Goal: Transaction & Acquisition: Purchase product/service

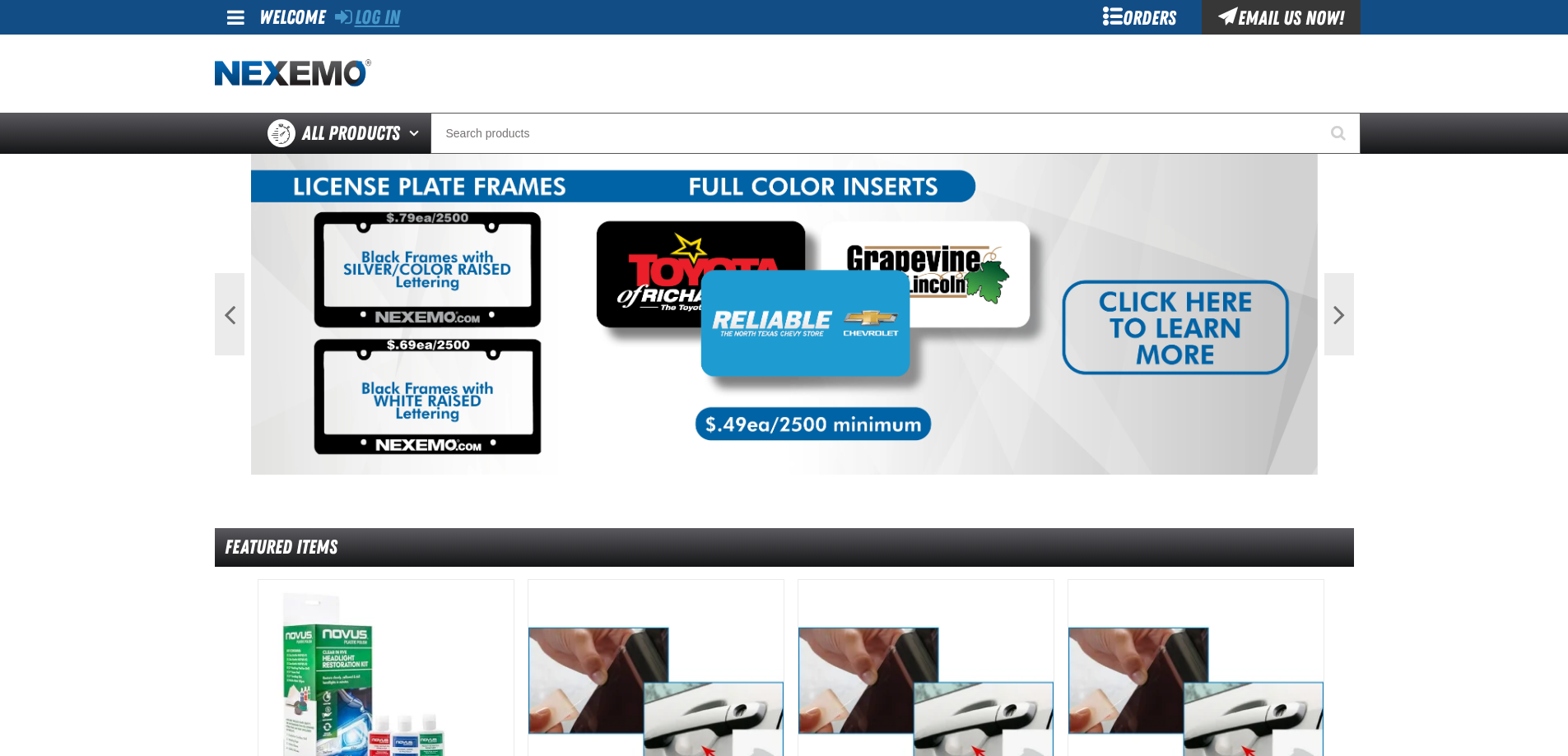
click at [353, 19] on link "Log In" at bounding box center [367, 18] width 65 height 23
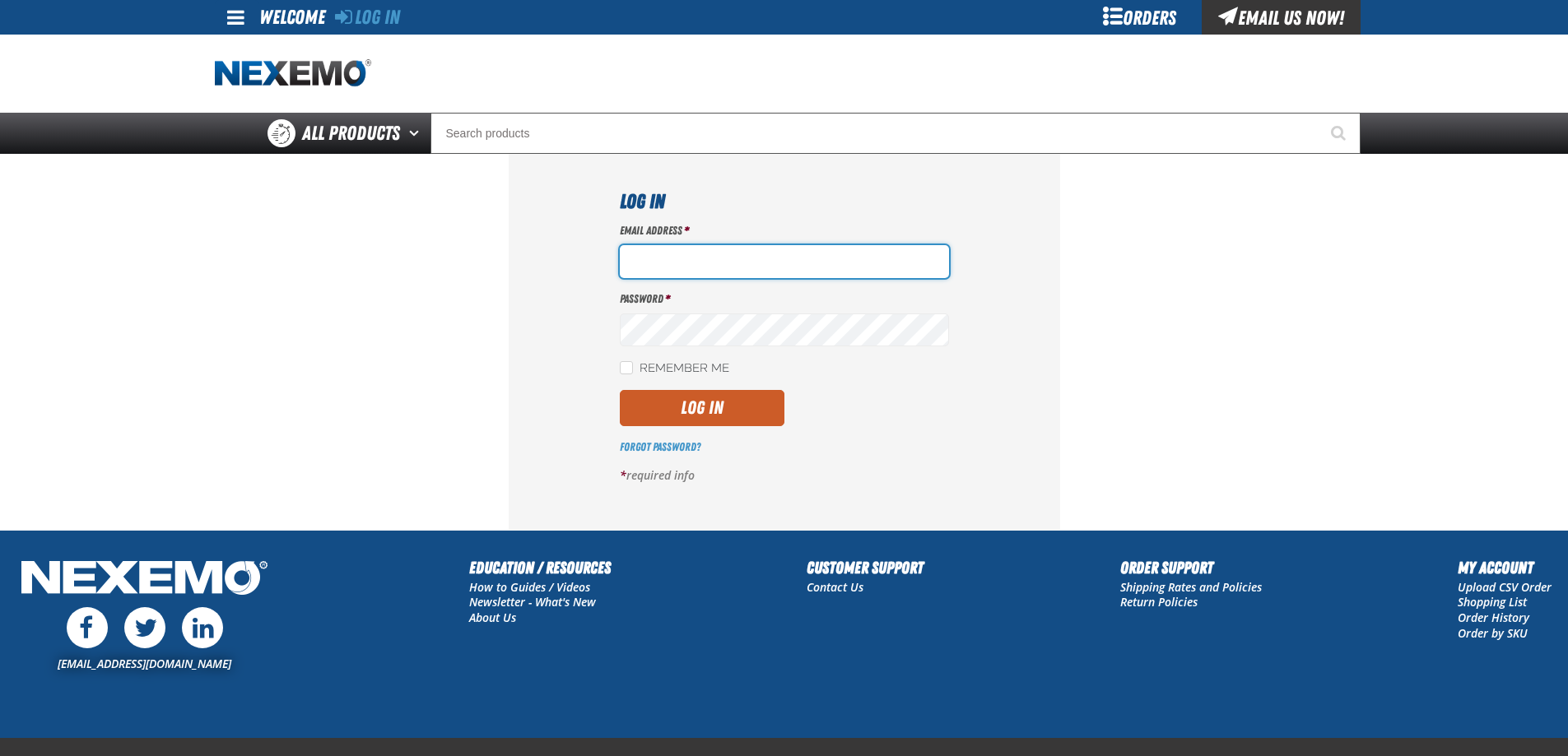
type input "[EMAIL_ADDRESS][DOMAIN_NAME]"
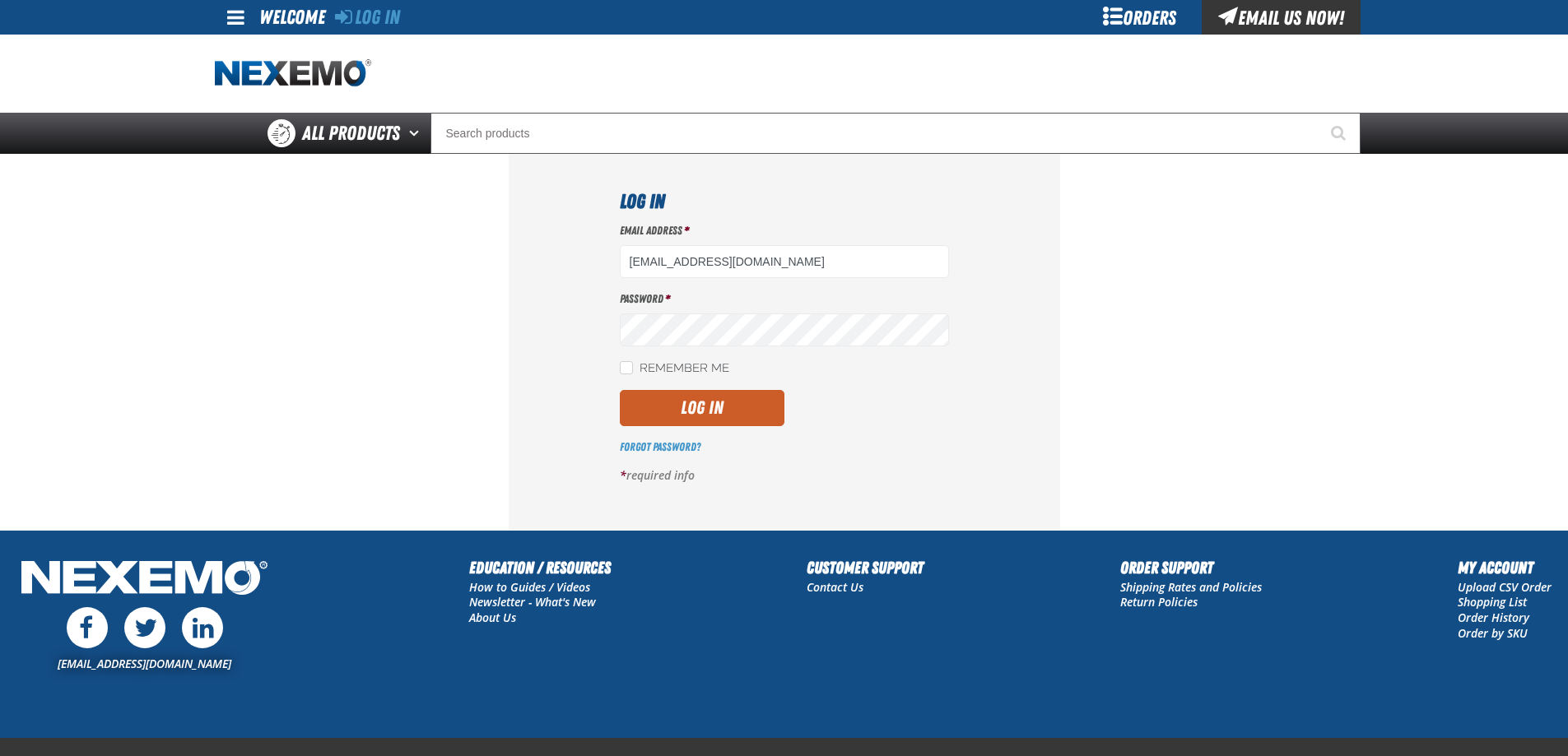
click at [671, 410] on button "Log In" at bounding box center [701, 407] width 164 height 36
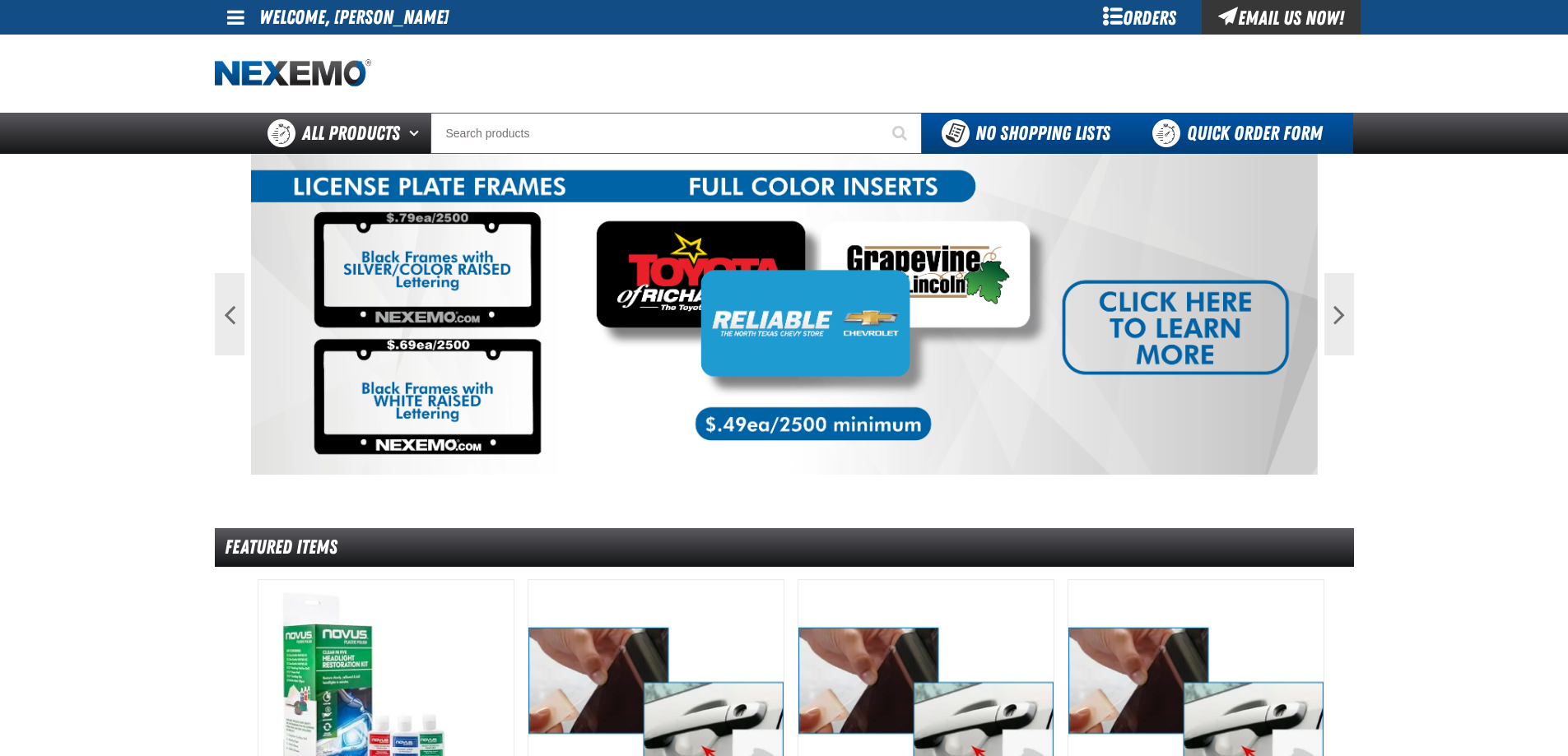
click at [1250, 129] on link "Quick Order Form" at bounding box center [1241, 133] width 223 height 41
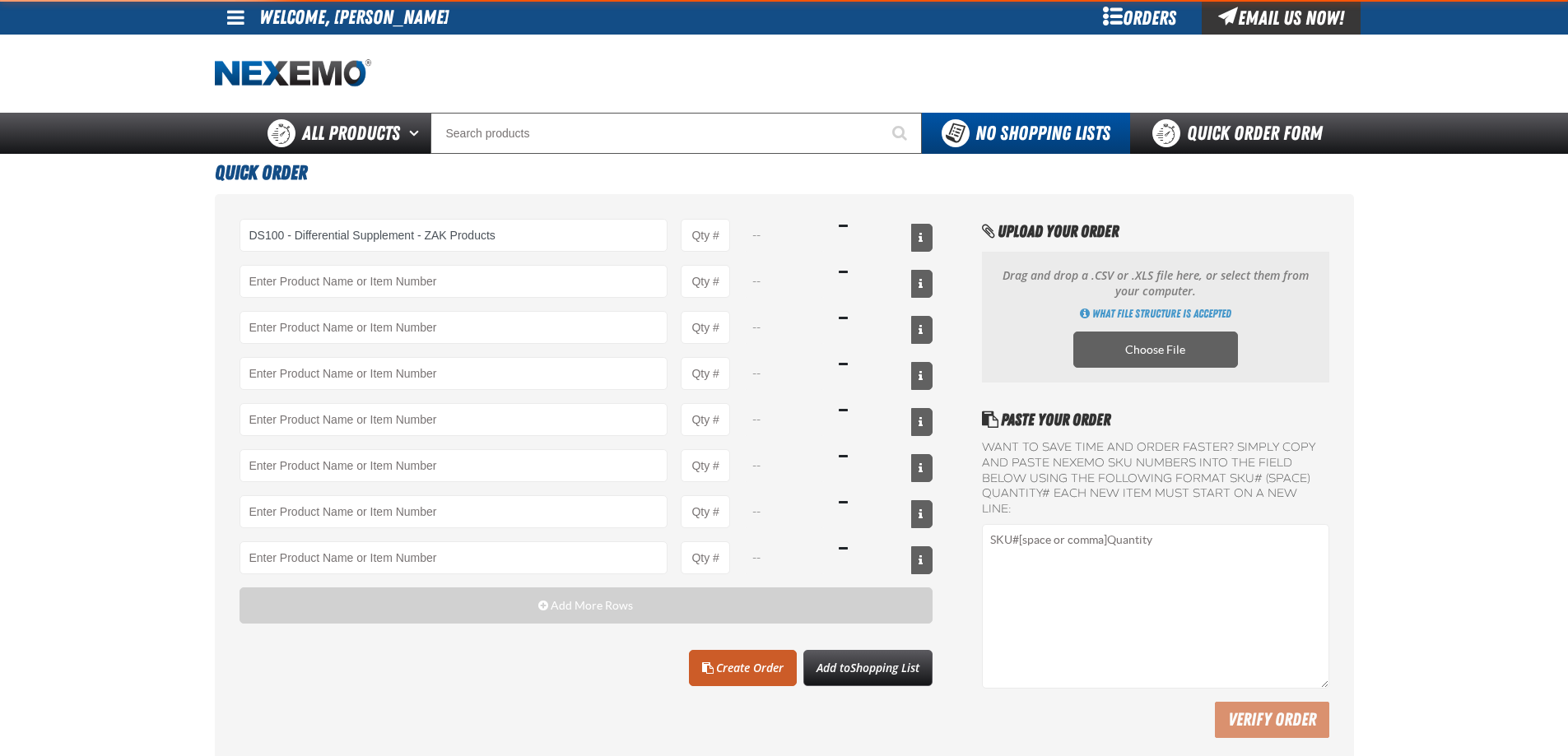
type input "DS100 - Differential Supplement - ZAK Products"
type input "1"
select select "bottle"
type input "DS100 - Differential Supplement - ZAK Products"
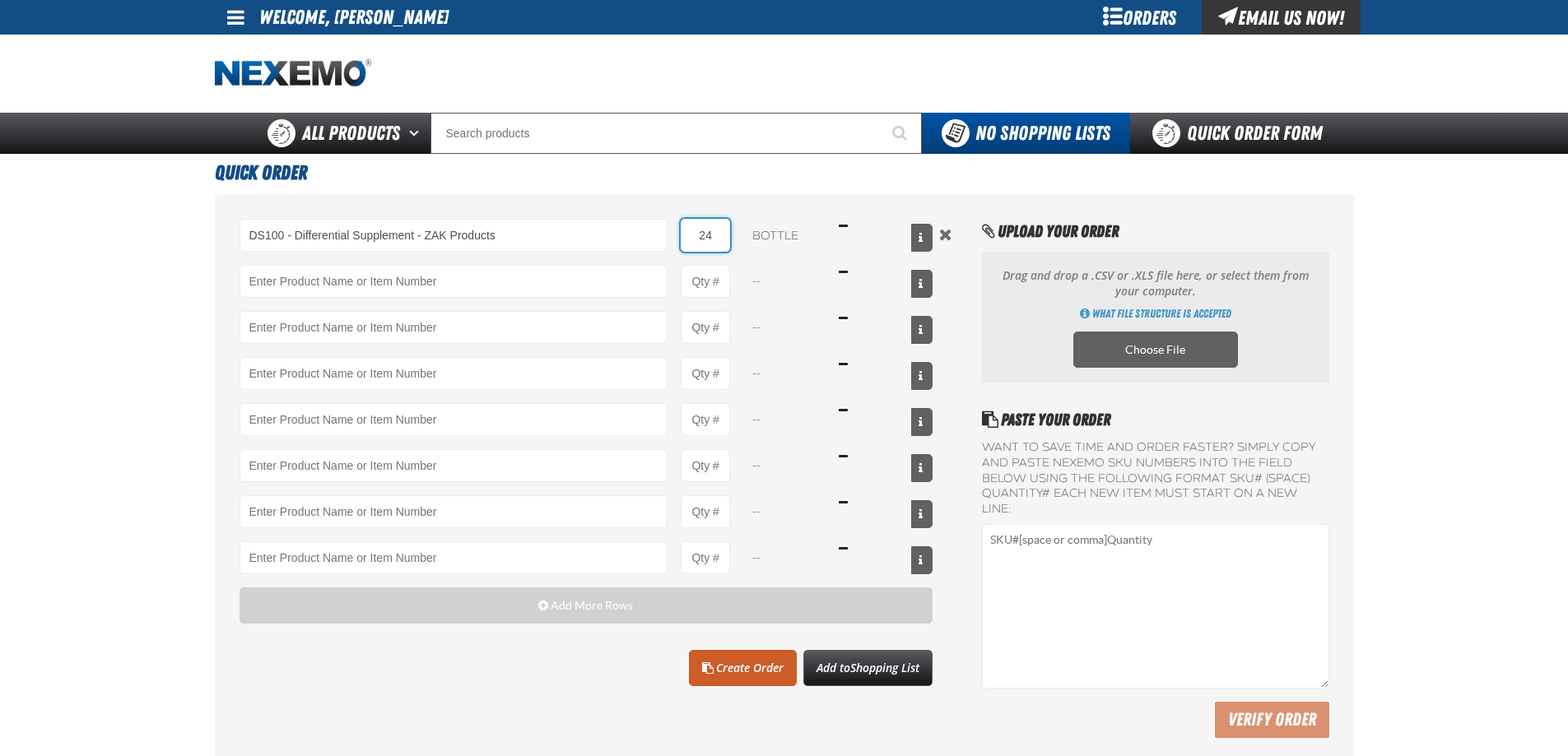
type input "24"
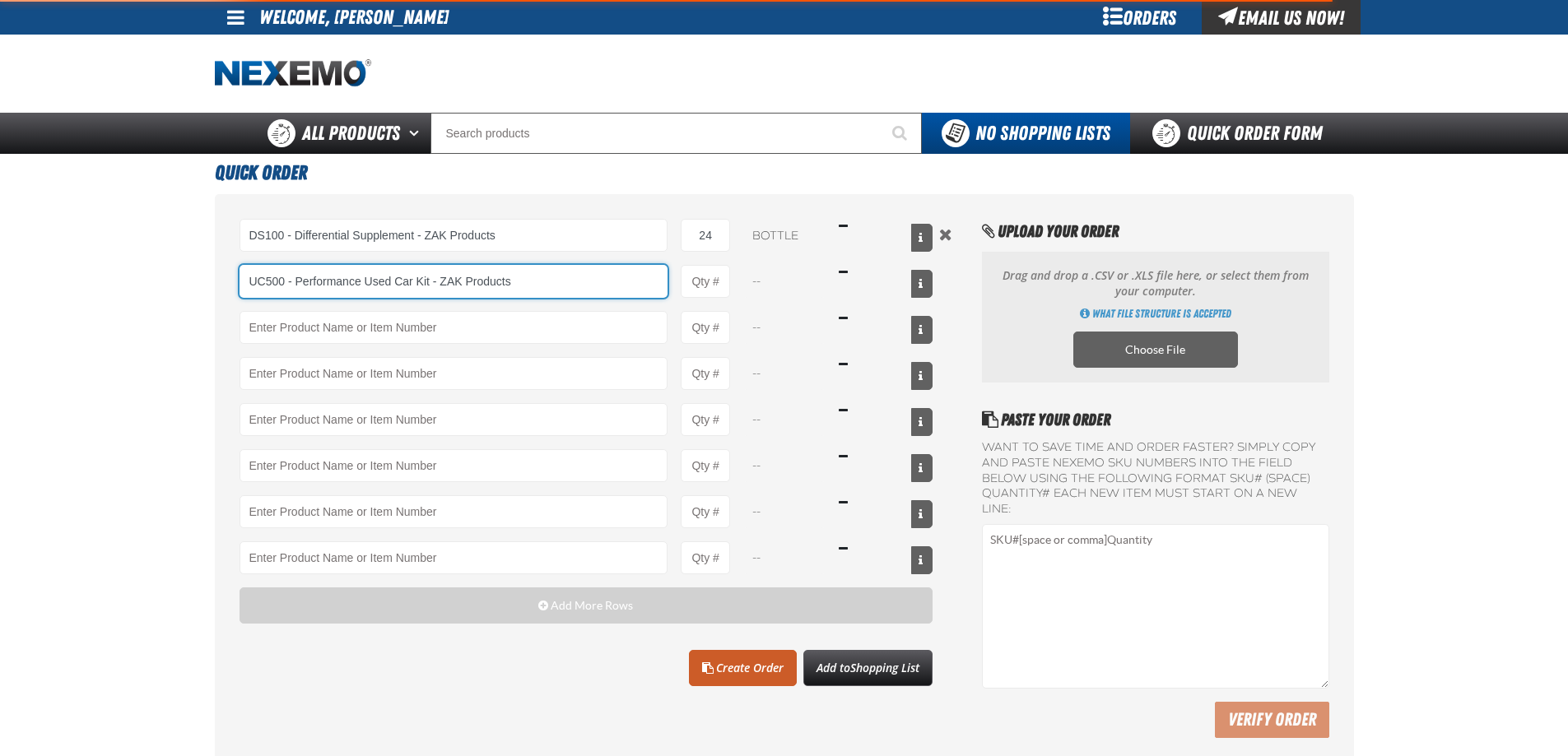
type input "UC500 - Performance Used Car Kit - ZAK Products"
type input "1"
select select "kit"
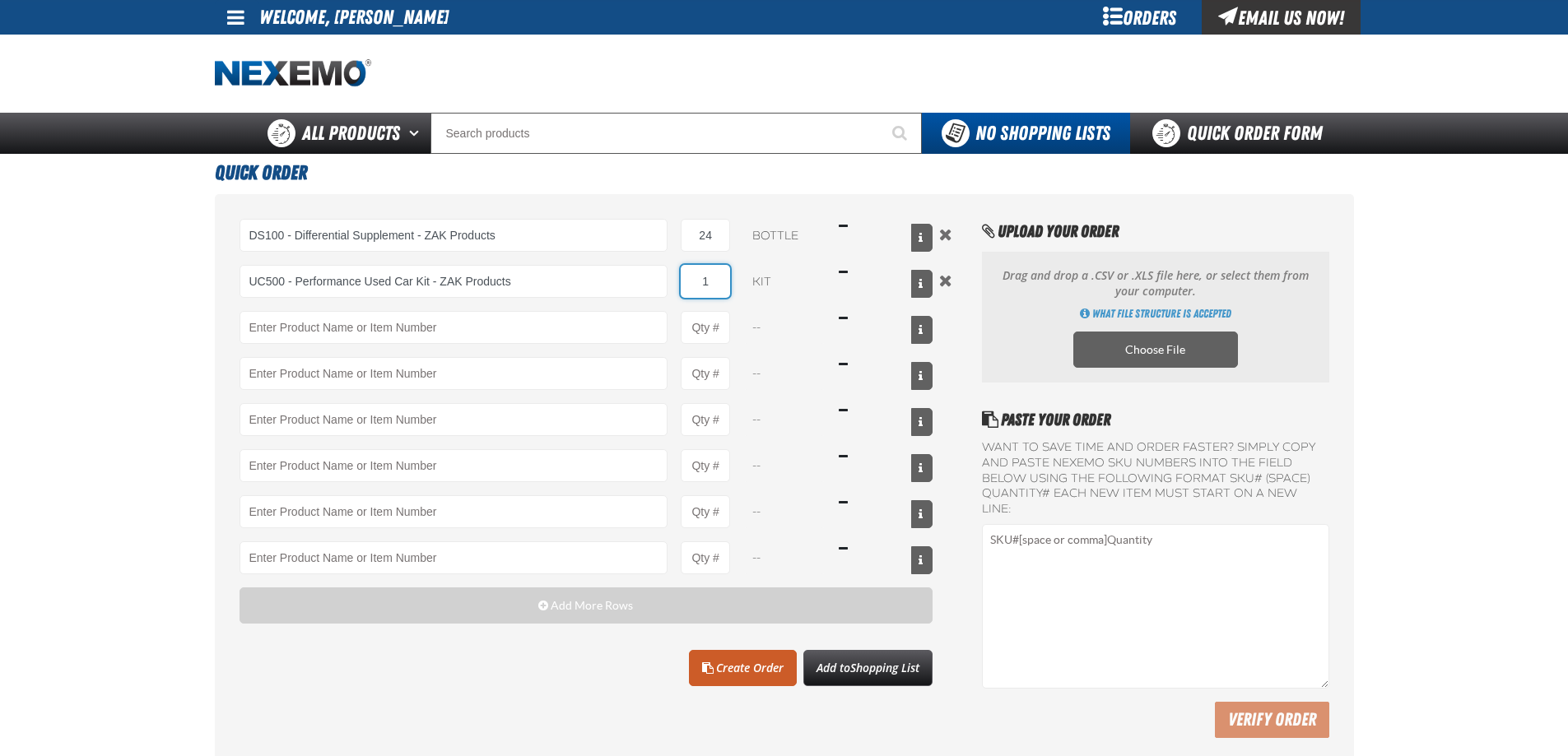
type input "UC500 - Performance Used Car Kit - ZAK Products"
type input "16"
click at [750, 682] on link "Create Order" at bounding box center [742, 667] width 107 height 36
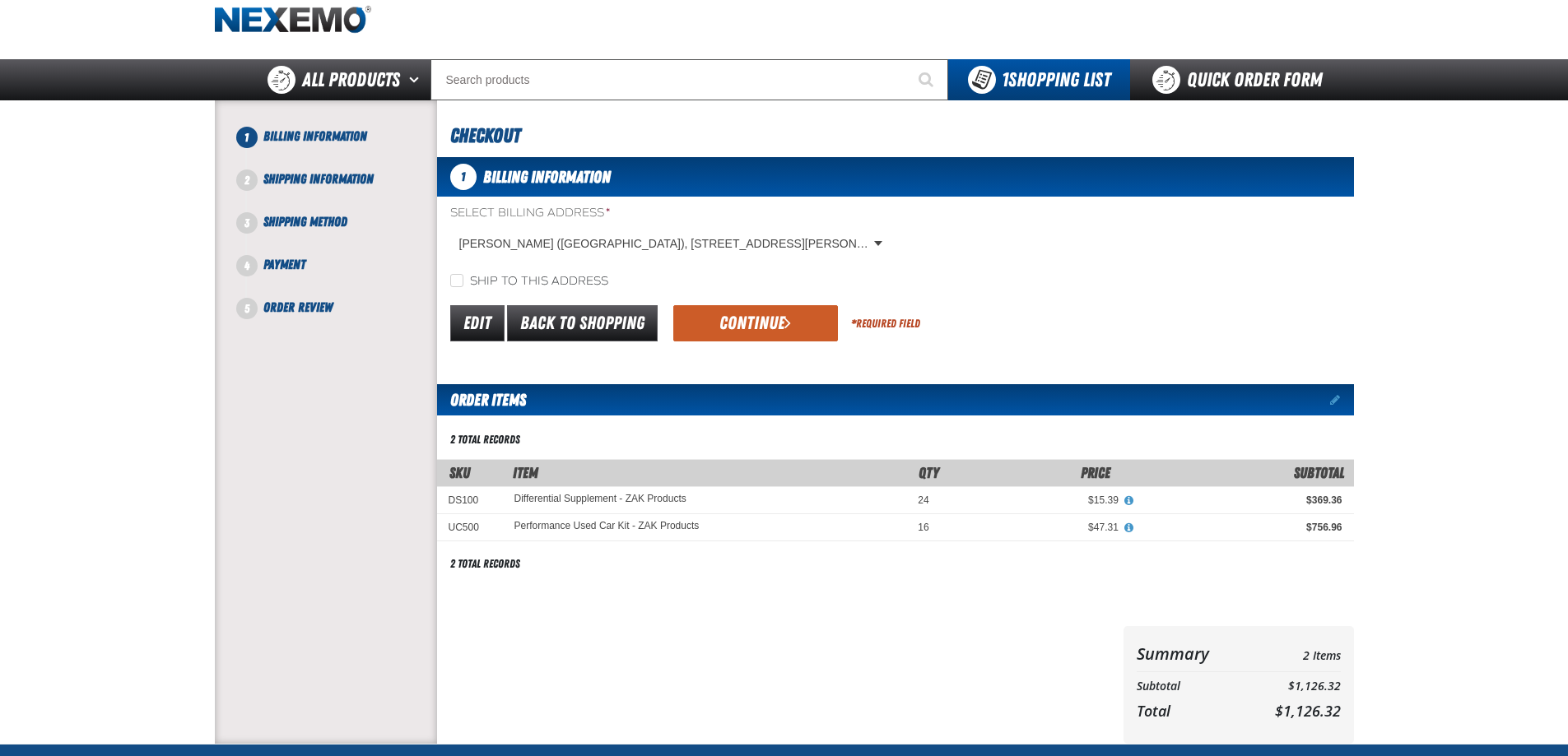
scroll to position [82, 0]
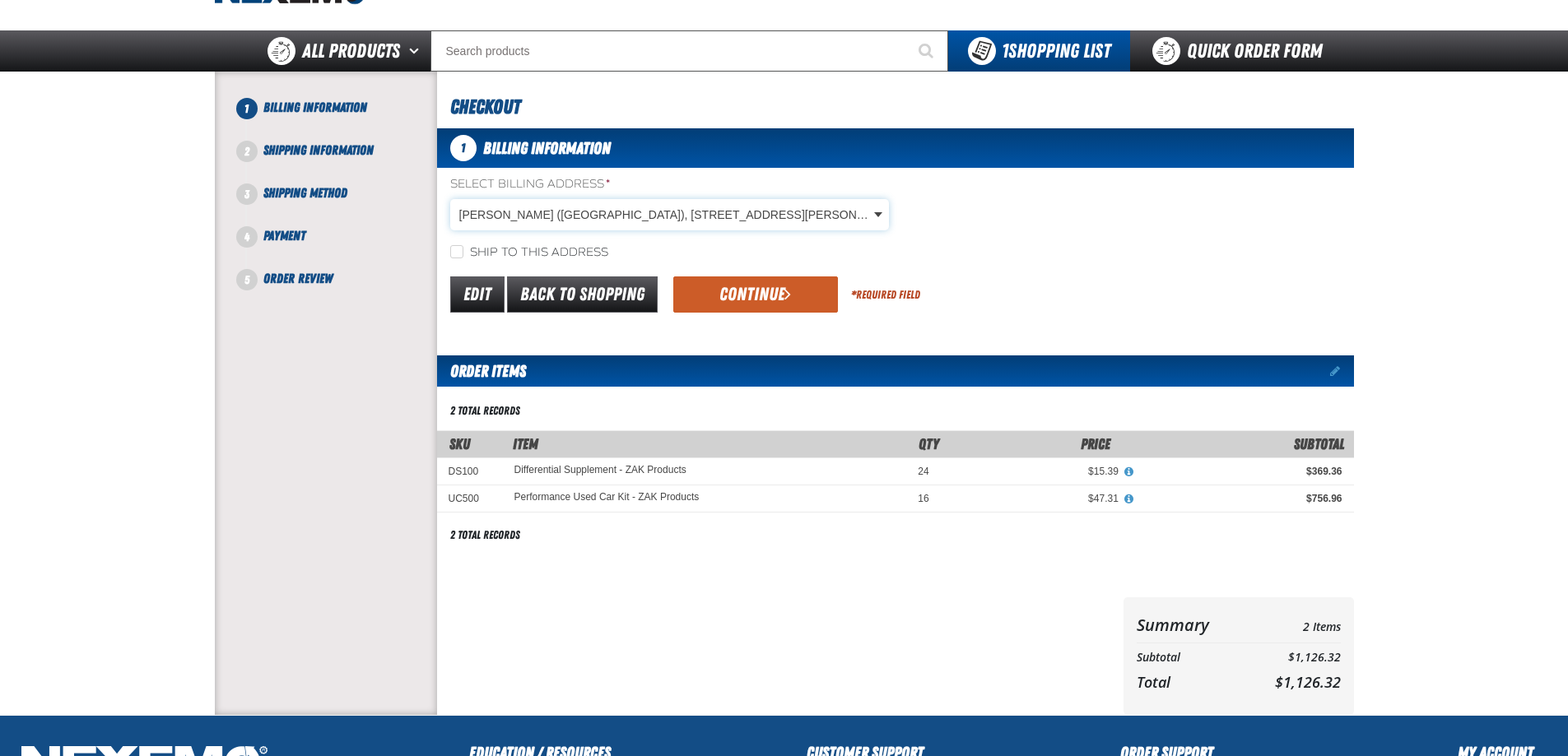
click at [622, 213] on body "Skip to Main Content Staging Site 5.1 Upgrade Site My Account My Account Suppor…" at bounding box center [784, 474] width 1568 height 1113
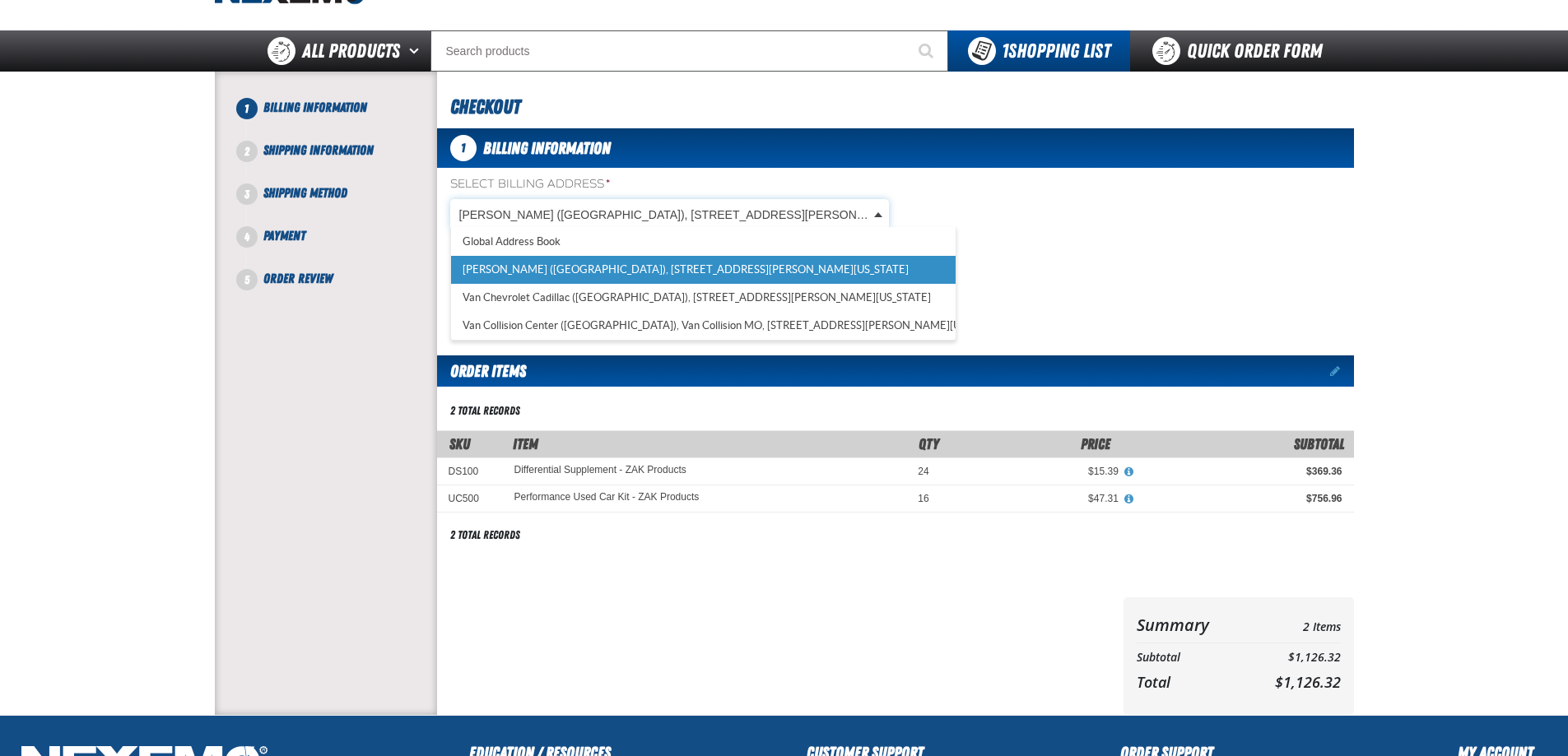
click at [622, 213] on body "Skip to Main Content Staging Site 5.1 Upgrade Site My Account My Account Suppor…" at bounding box center [784, 474] width 1568 height 1113
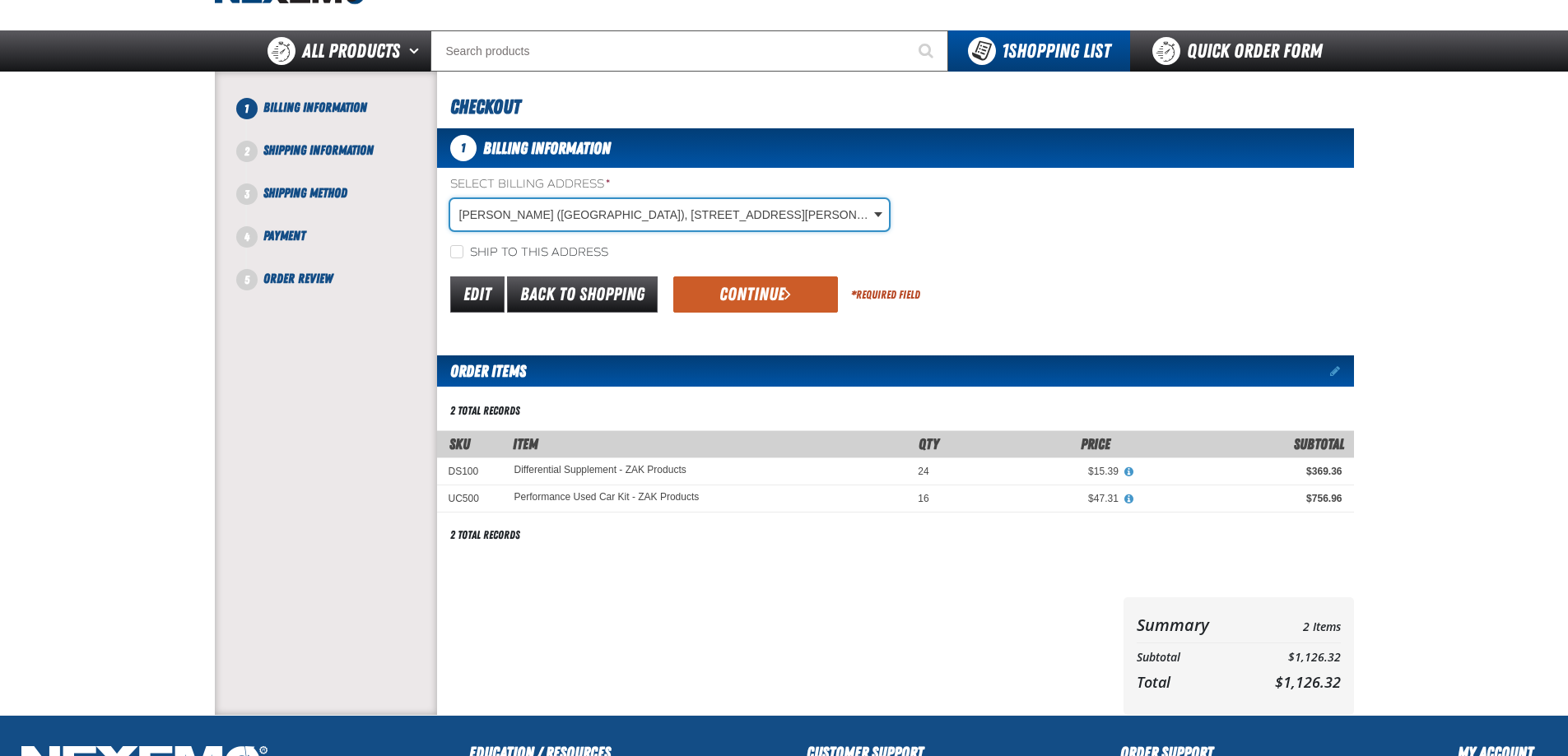
click at [520, 251] on label "Ship to this address" at bounding box center [530, 253] width 158 height 16
click at [463, 251] on input "Ship to this address" at bounding box center [456, 251] width 13 height 13
checkbox input "true"
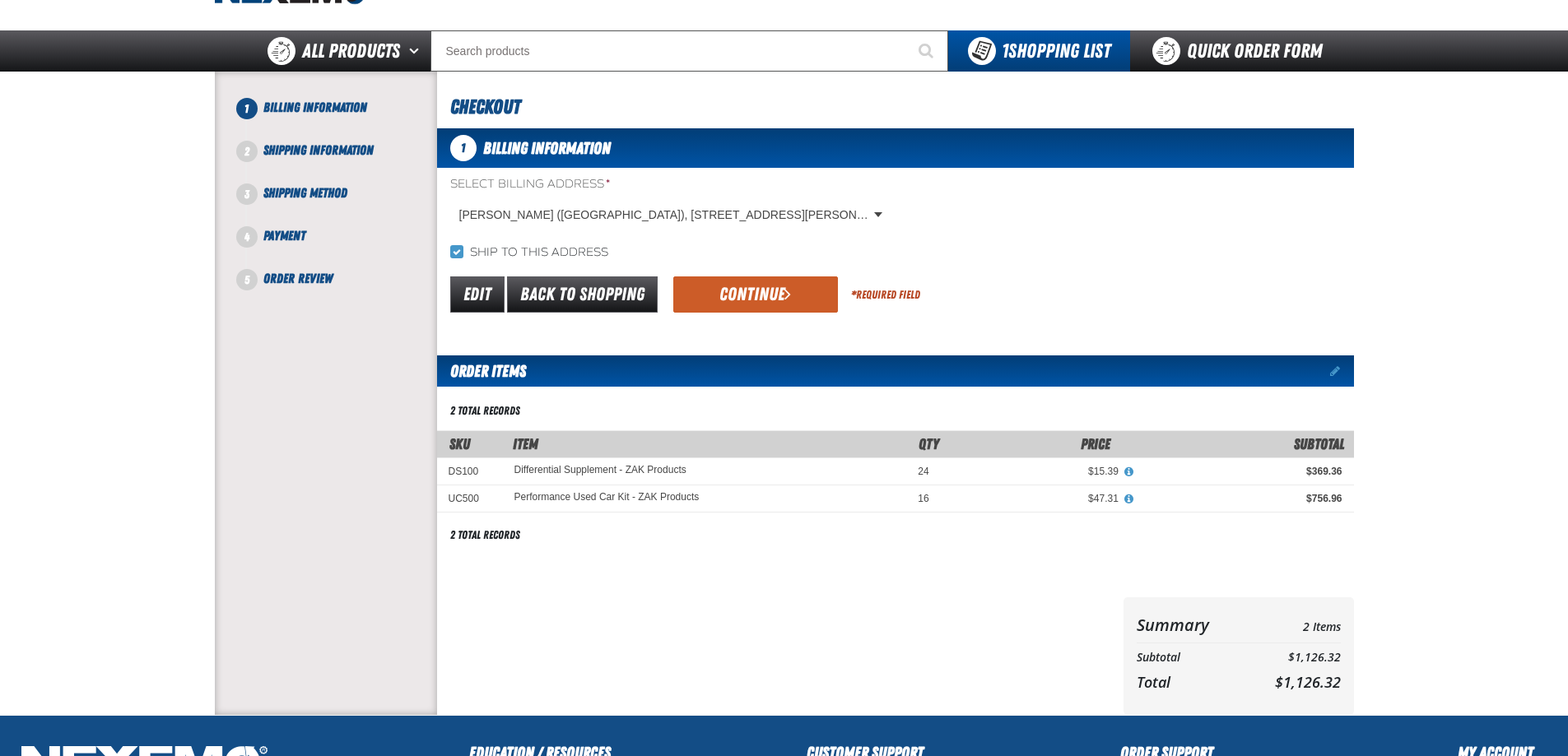
click at [744, 300] on button "Continue" at bounding box center [755, 294] width 164 height 36
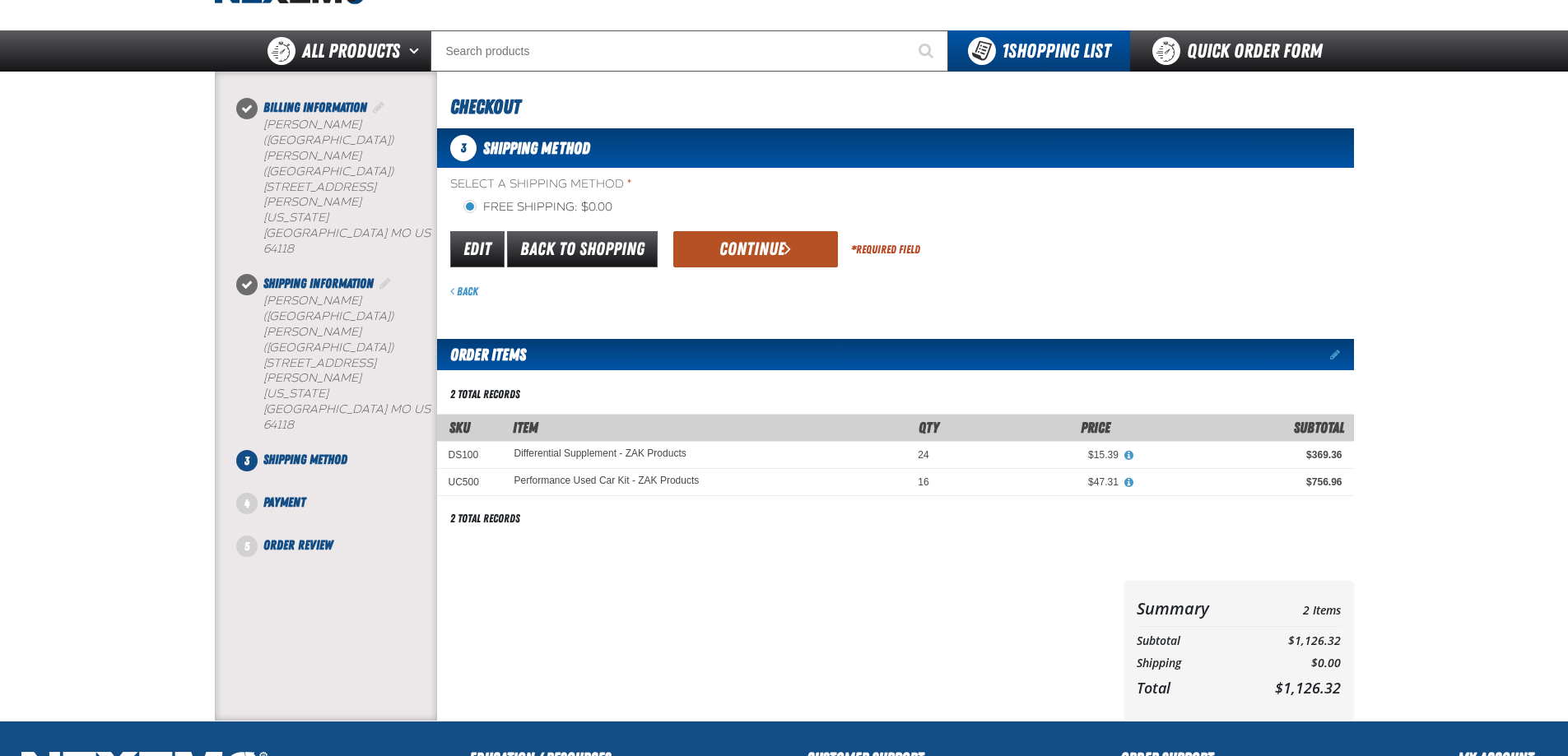
click at [768, 246] on button "Continue" at bounding box center [755, 249] width 164 height 36
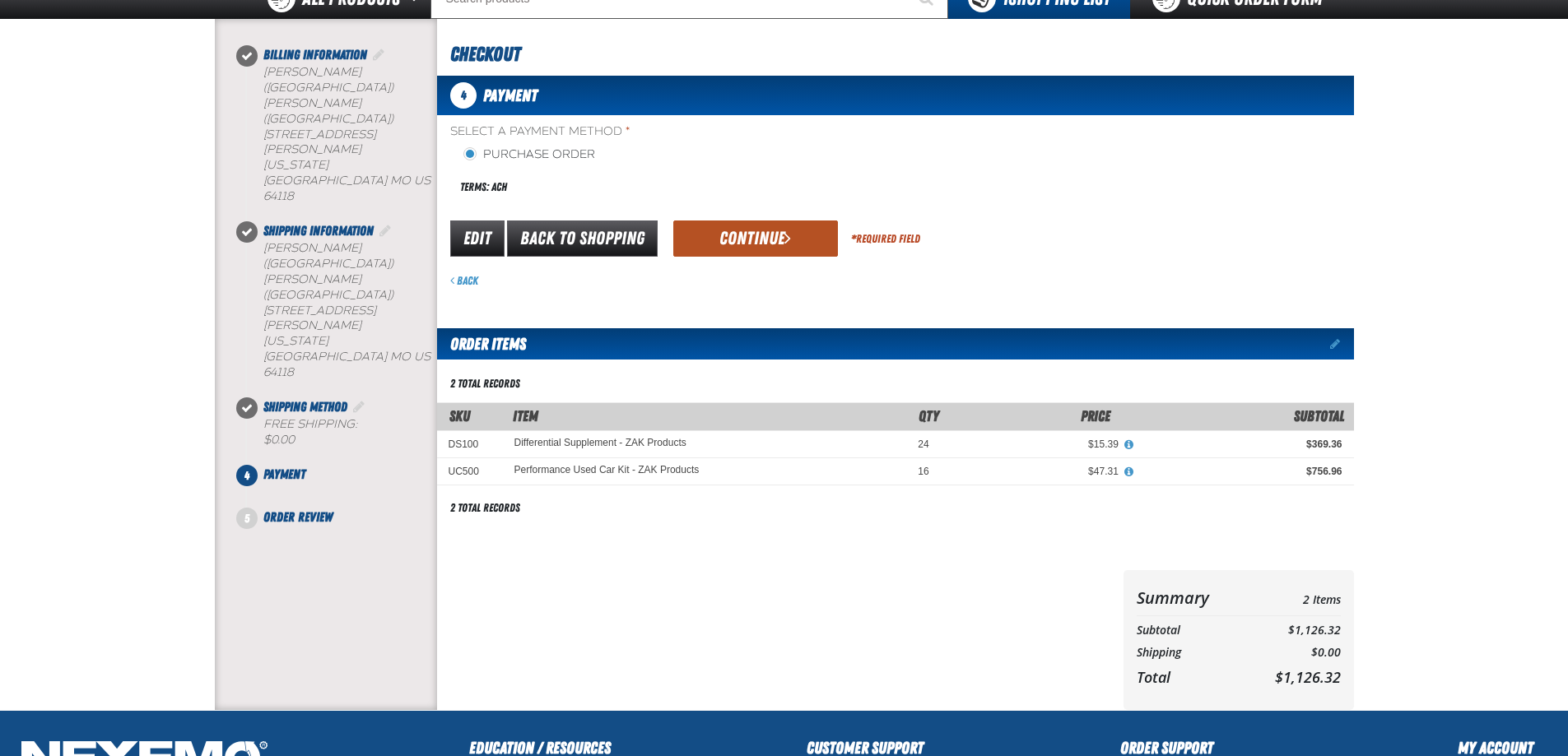
scroll to position [164, 0]
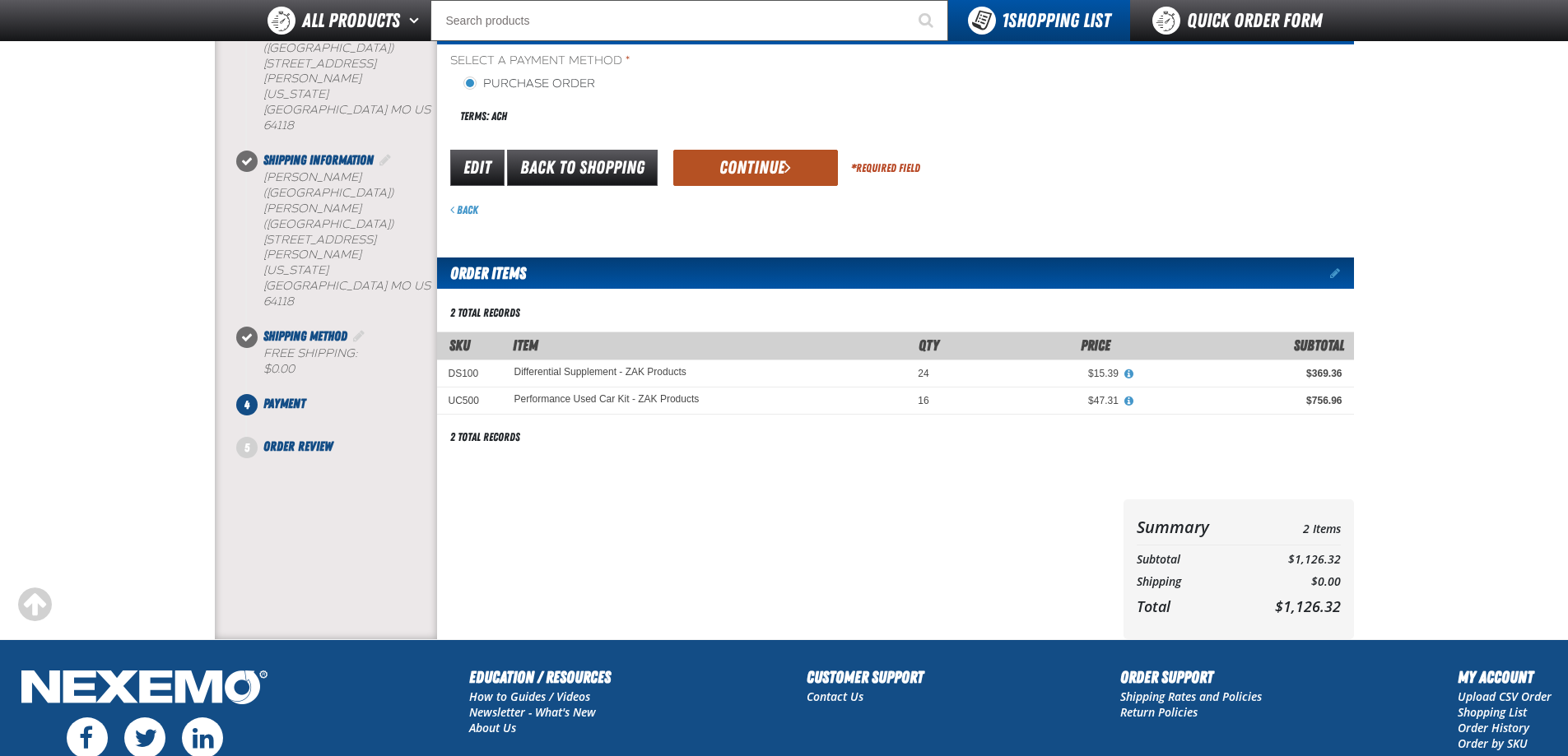
click at [763, 169] on button "Continue" at bounding box center [755, 167] width 164 height 36
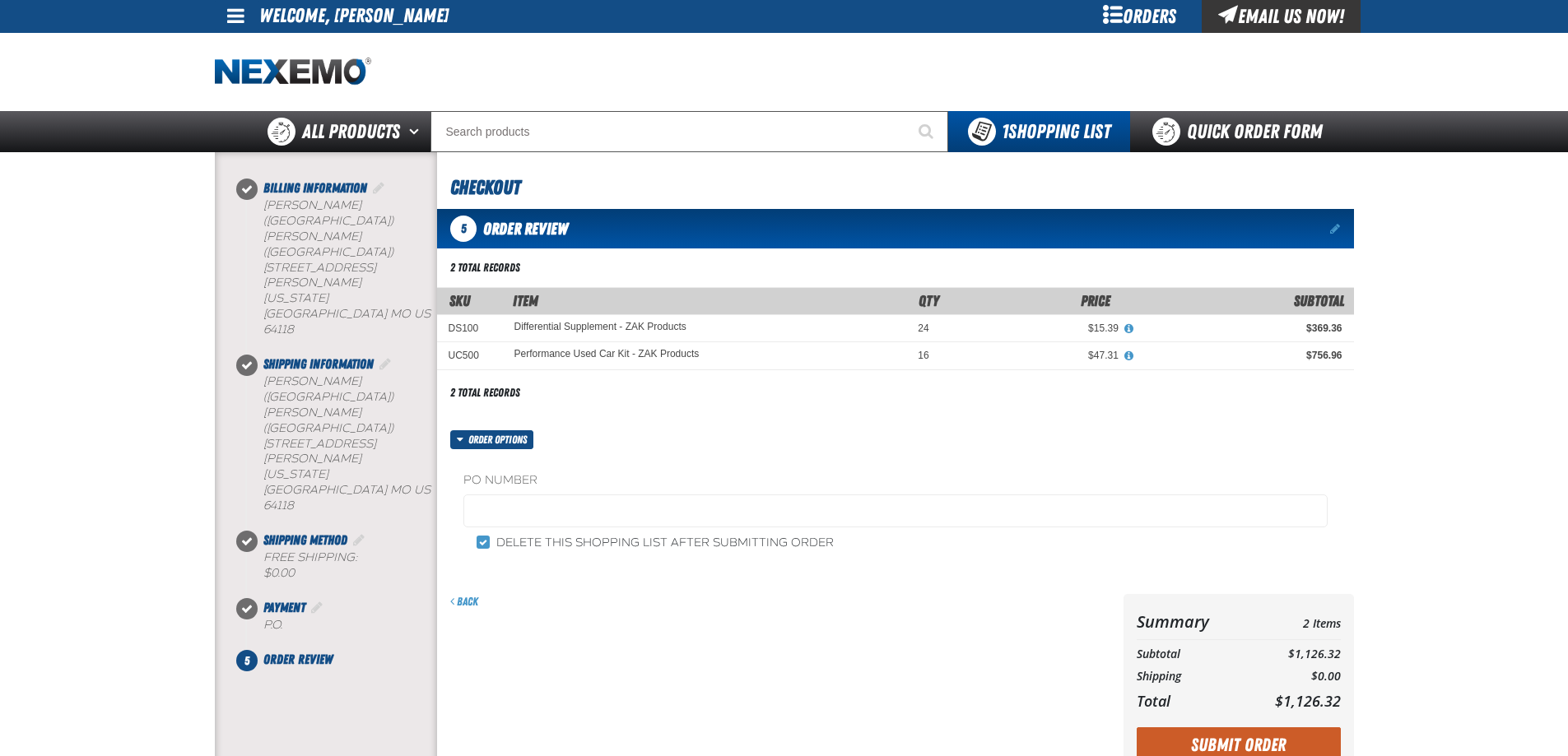
scroll to position [0, 0]
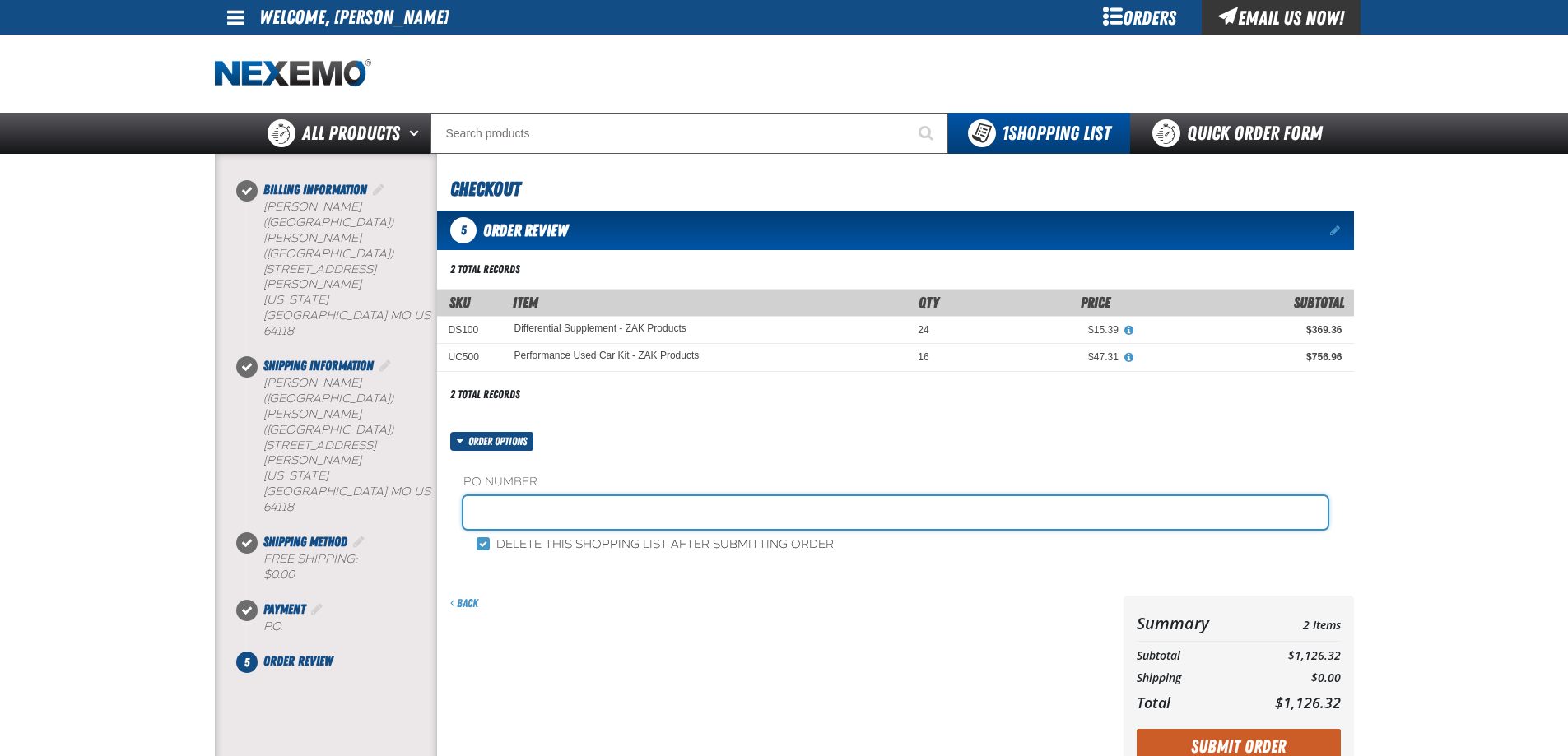
click at [535, 520] on input "text" at bounding box center [895, 513] width 864 height 33
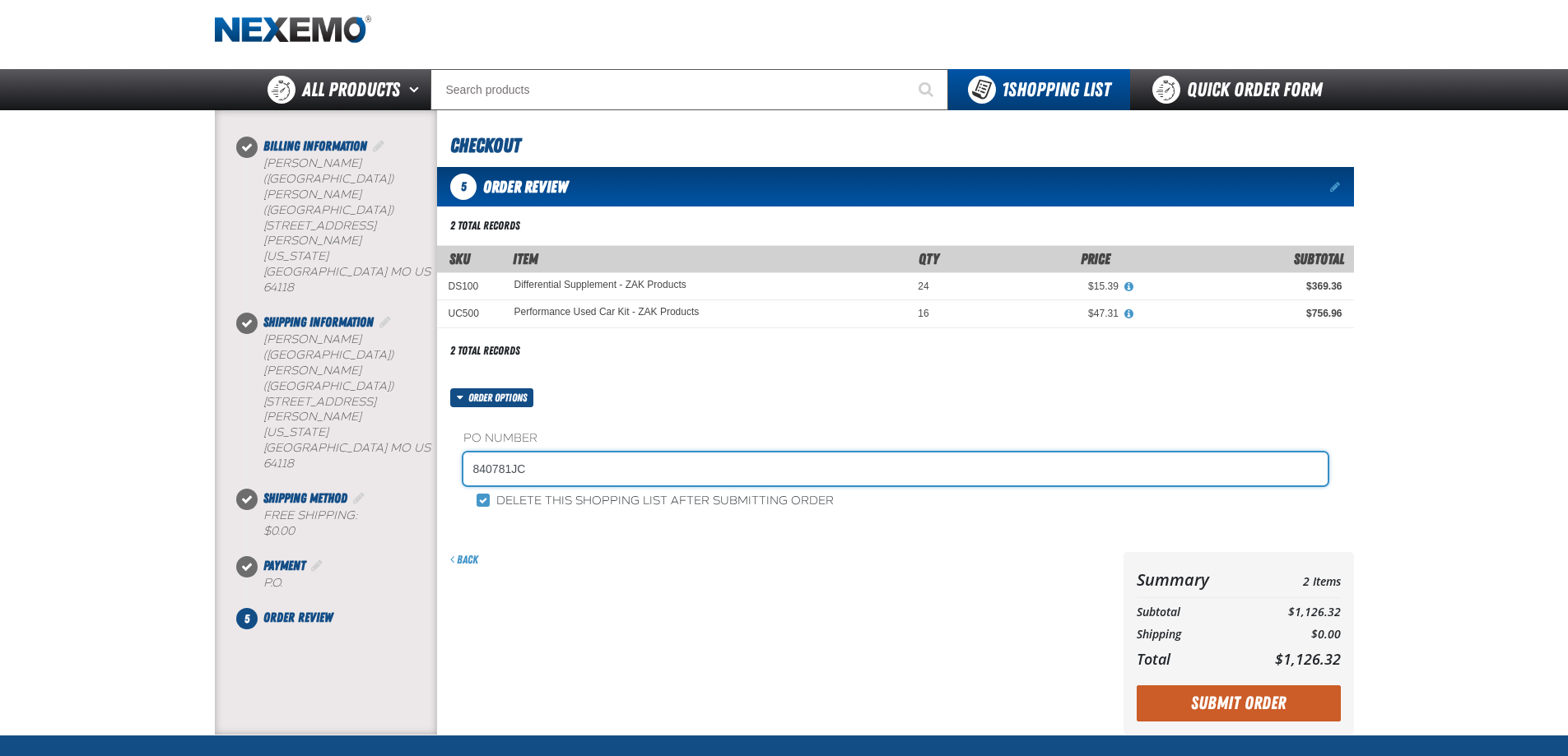
scroll to position [82, 0]
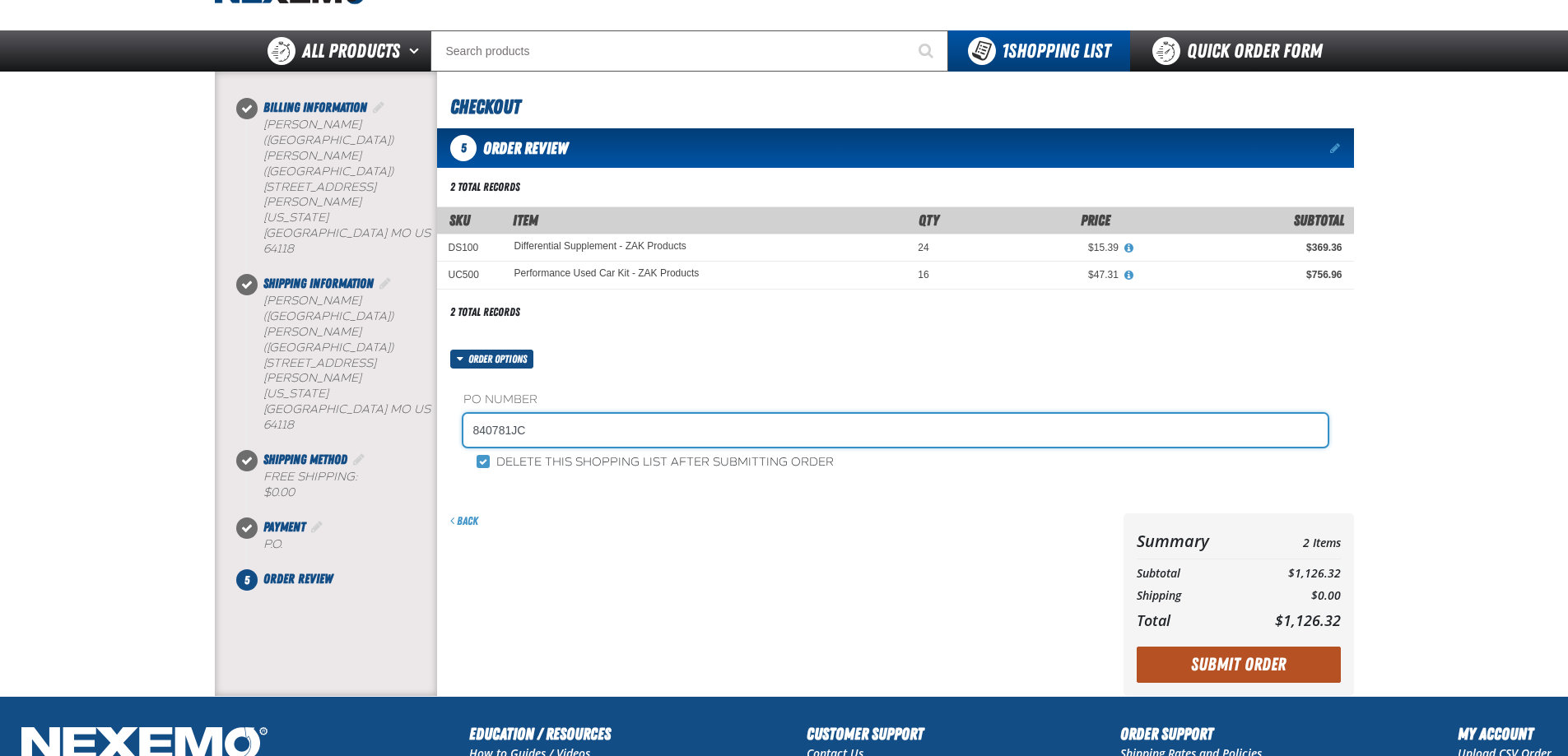
type input "840781JC"
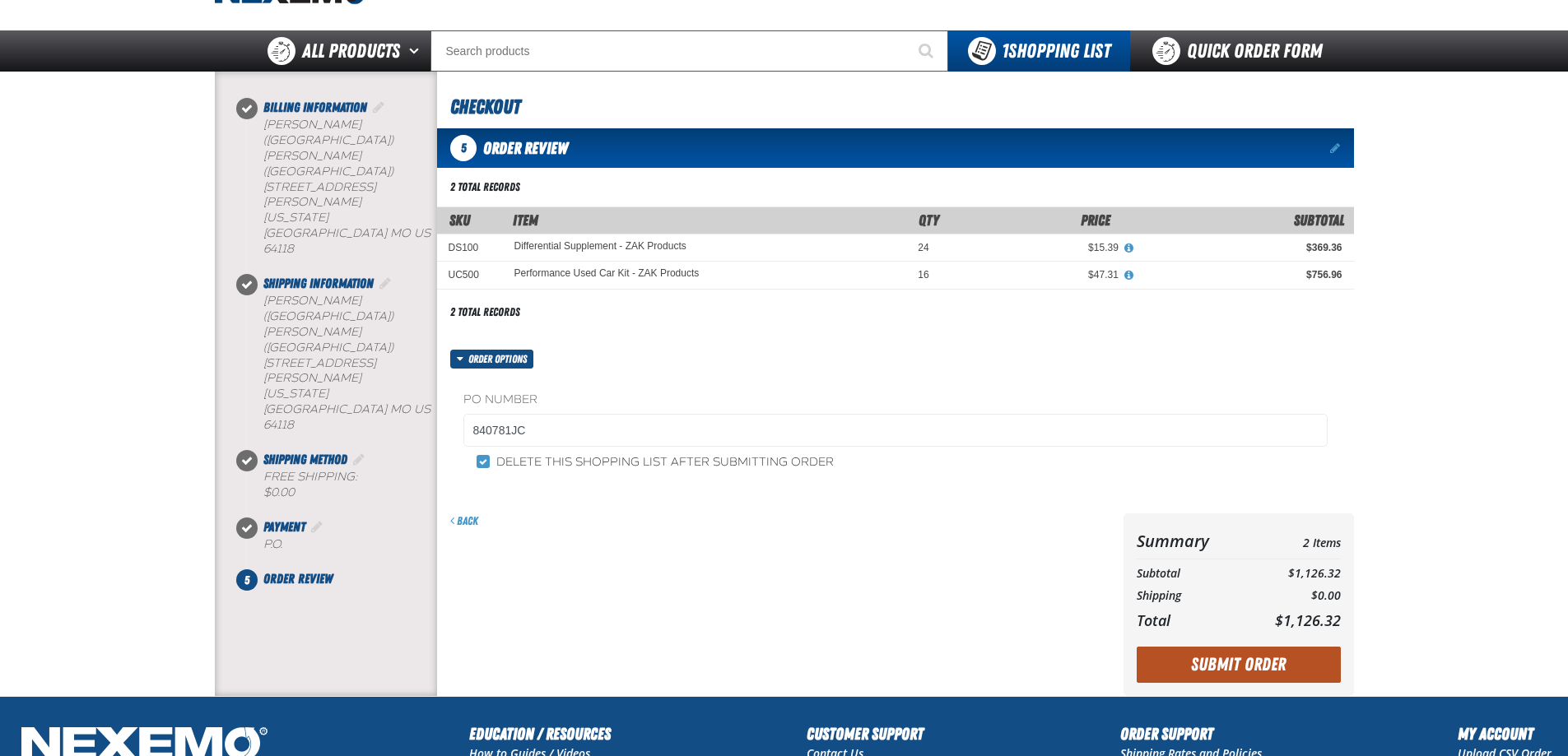
click at [1223, 665] on button "Submit Order" at bounding box center [1238, 664] width 204 height 36
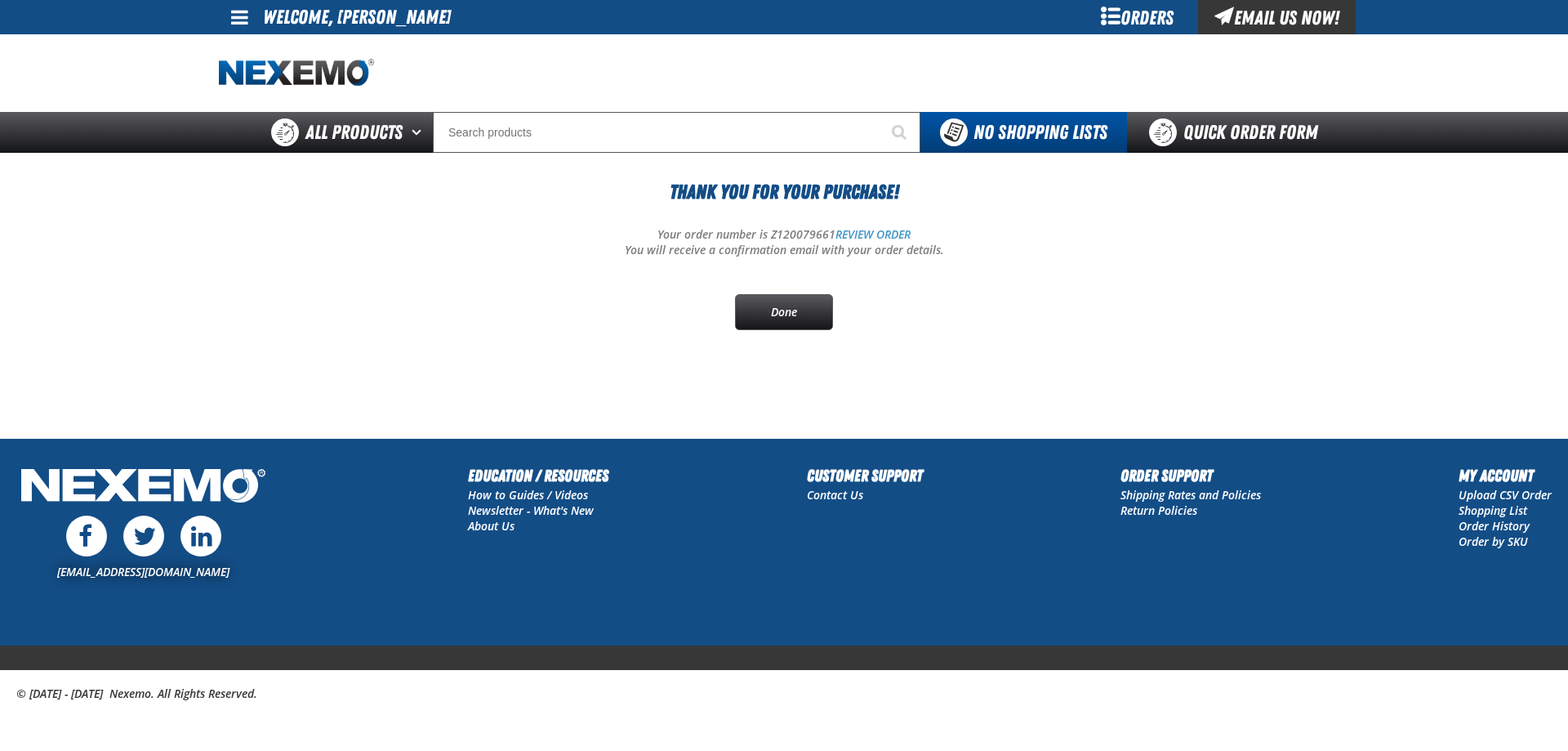
click at [794, 229] on p "Your order number is Z120079661 REVIEW ORDER" at bounding box center [784, 235] width 1131 height 16
copy p "Z120079661"
drag, startPoint x: 419, startPoint y: 355, endPoint x: 703, endPoint y: 371, distance: 284.5
click at [780, 306] on link "Done" at bounding box center [784, 311] width 98 height 36
